Goal: Find specific page/section: Find specific page/section

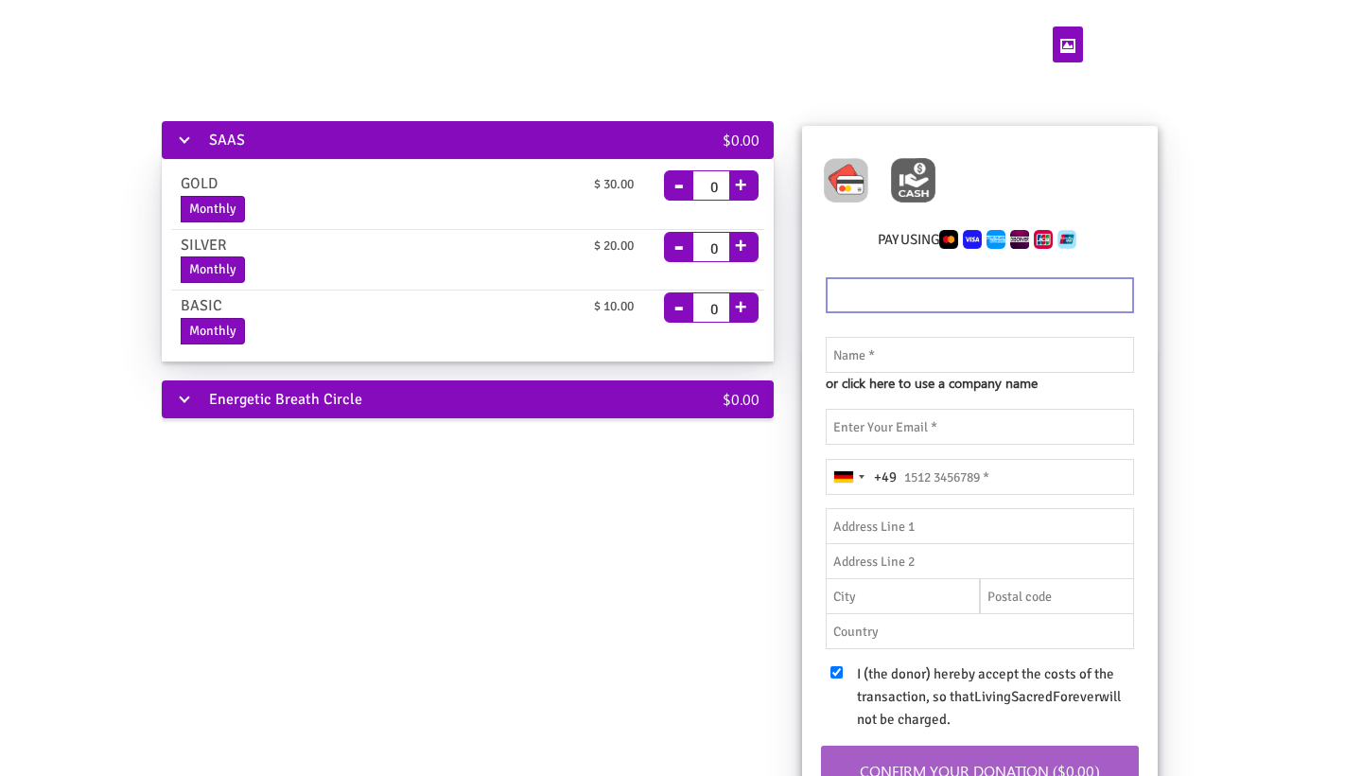
scroll to position [5, 0]
click at [185, 397] on div "Energetic Breath Circle" at bounding box center [407, 399] width 491 height 38
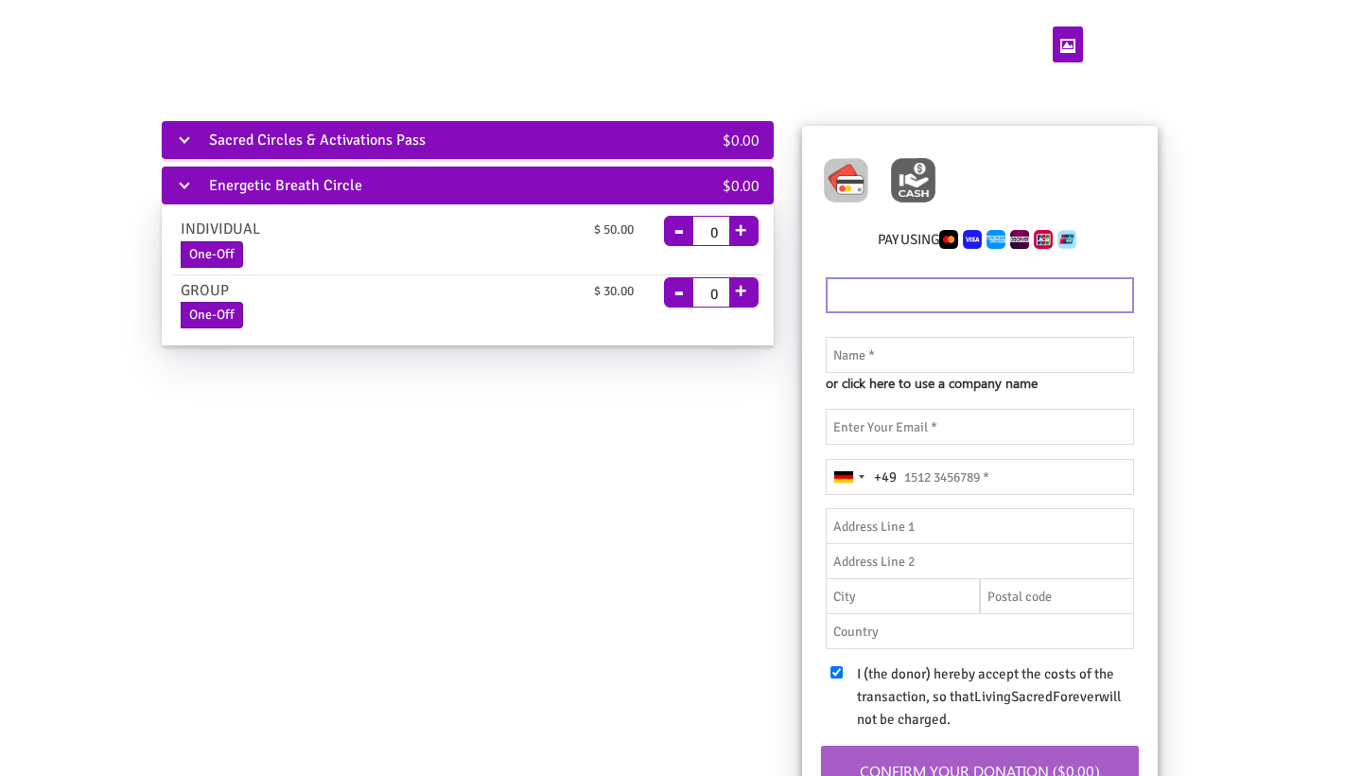
click at [187, 144] on div "Sacred Circles & Activations Pass" at bounding box center [407, 140] width 491 height 38
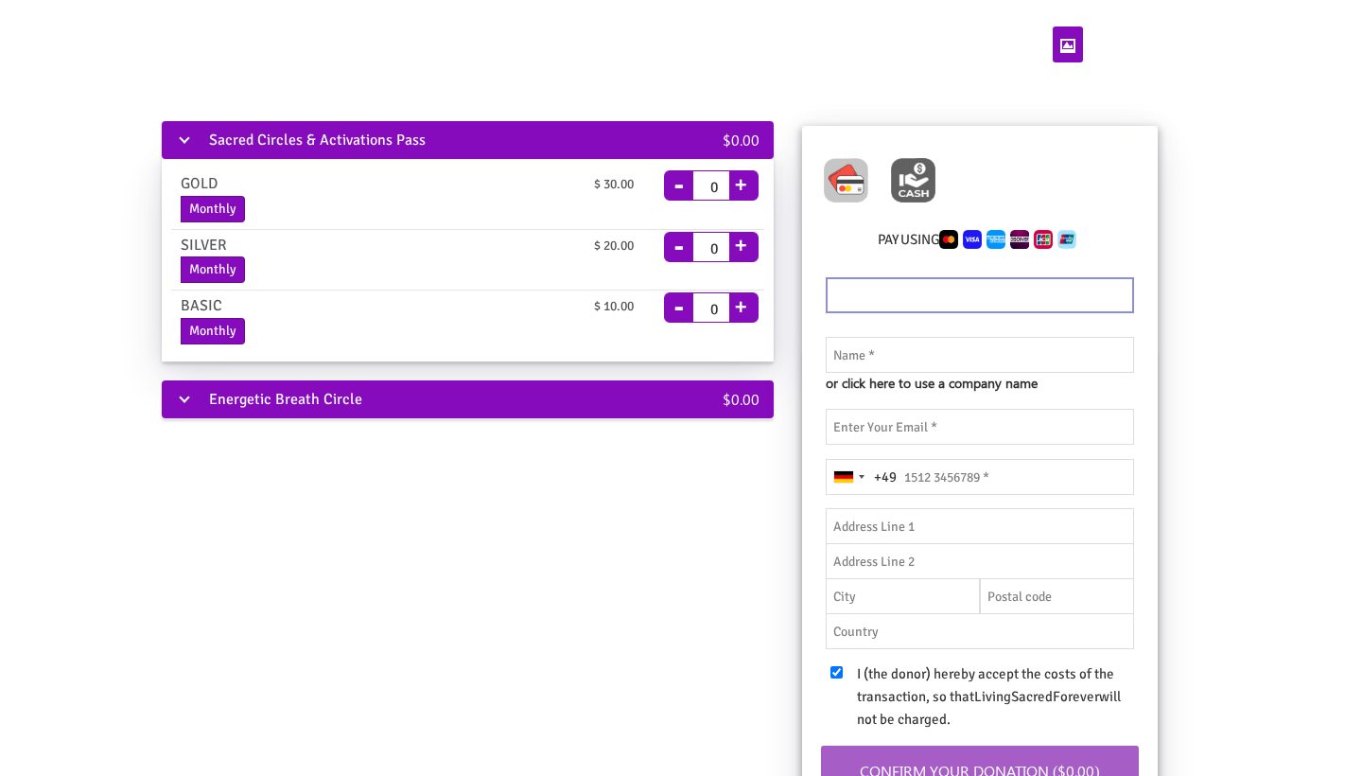
click at [621, 392] on div "Energetic Breath Circle" at bounding box center [407, 399] width 491 height 38
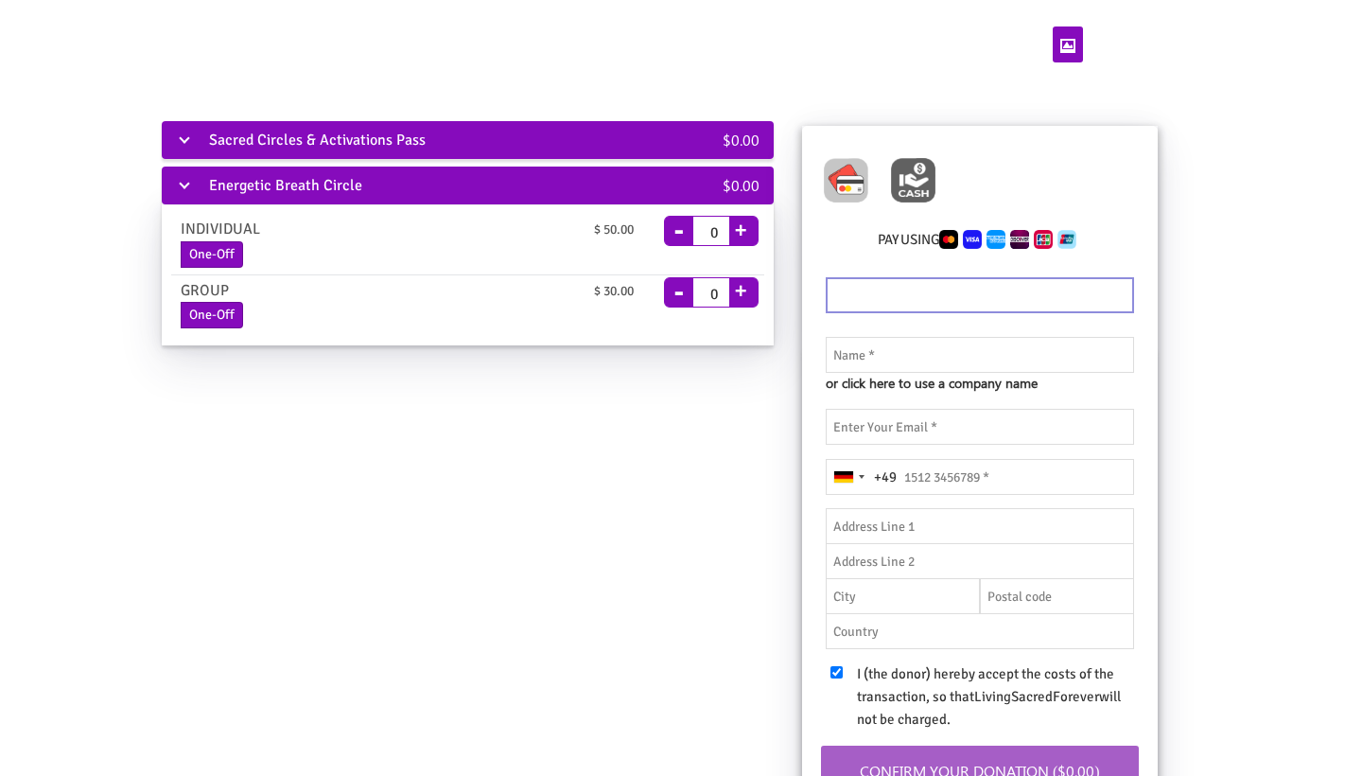
click at [551, 133] on div "Sacred Circles & Activations Pass" at bounding box center [407, 140] width 491 height 38
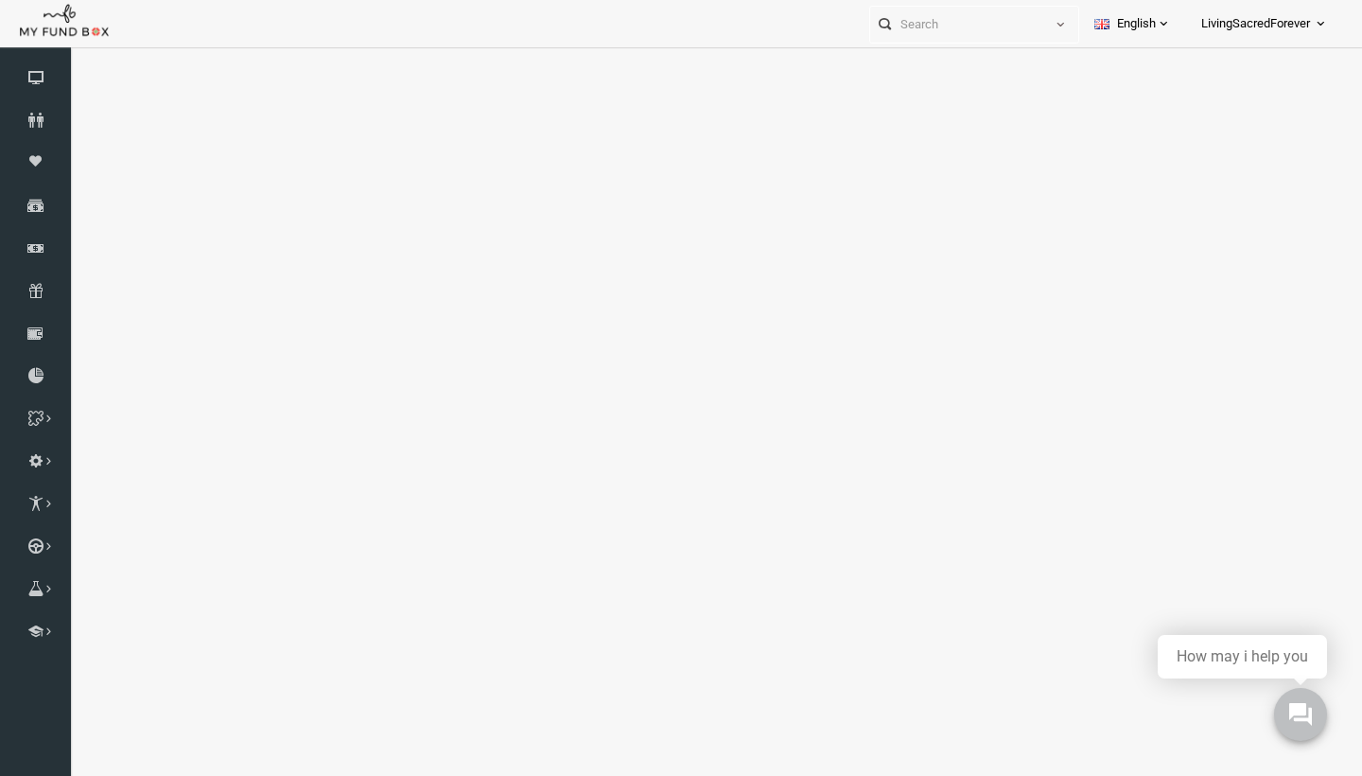
select select "100"
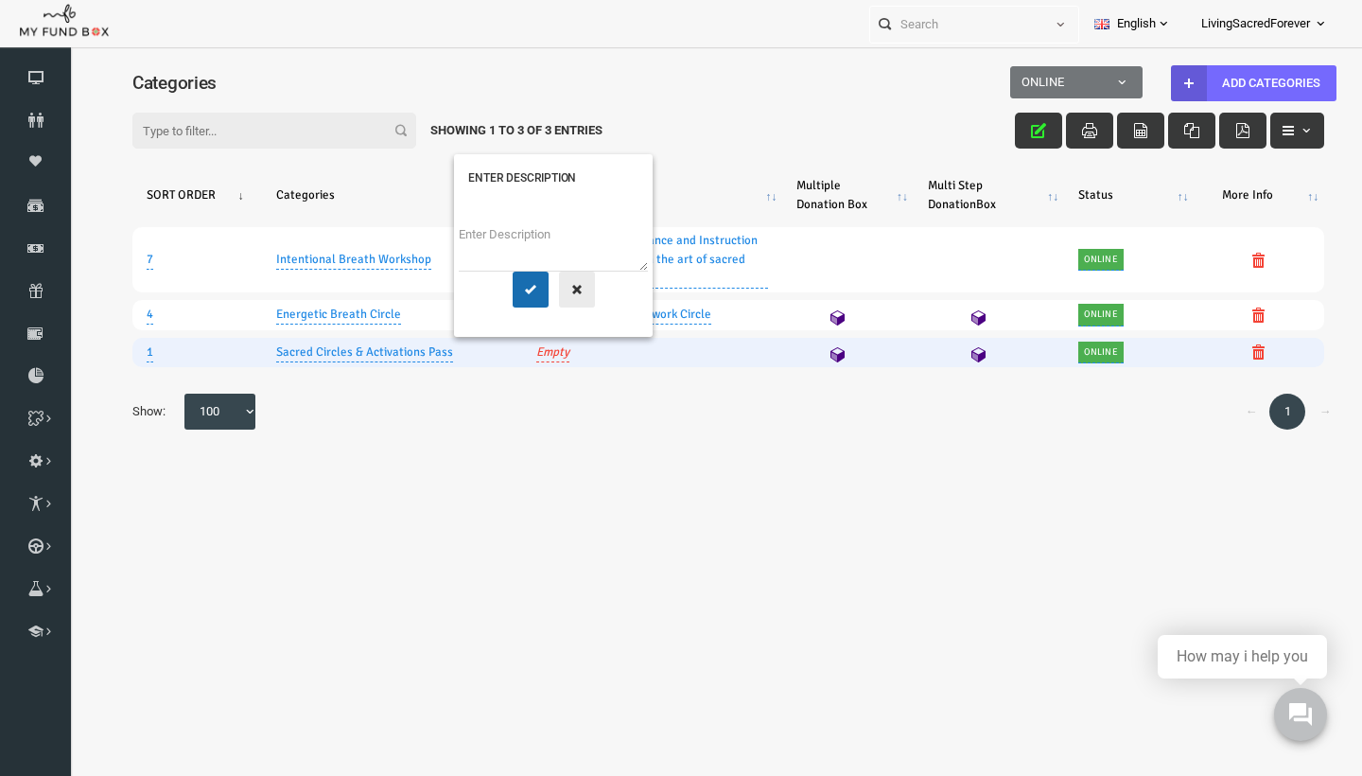
click at [546, 297] on icon "button" at bounding box center [550, 289] width 15 height 15
